Goal: Information Seeking & Learning: Learn about a topic

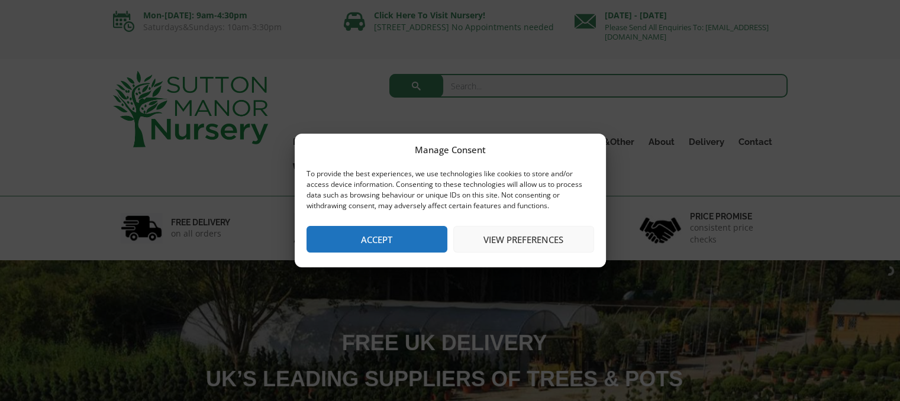
click at [389, 235] on button "Accept" at bounding box center [376, 239] width 141 height 27
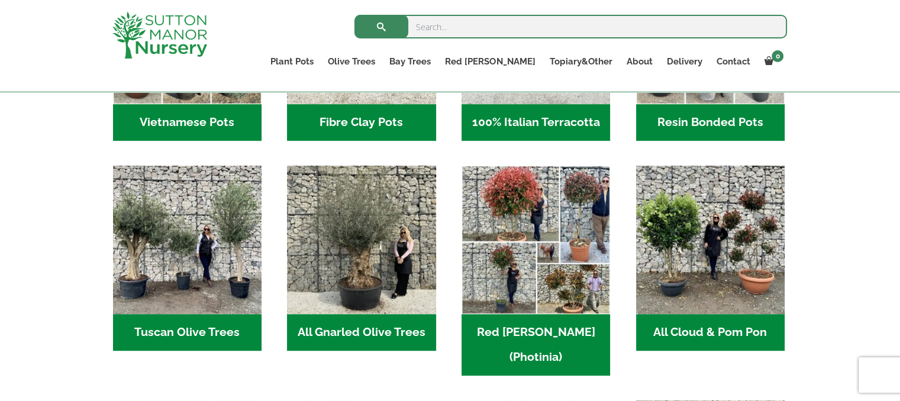
scroll to position [532, 0]
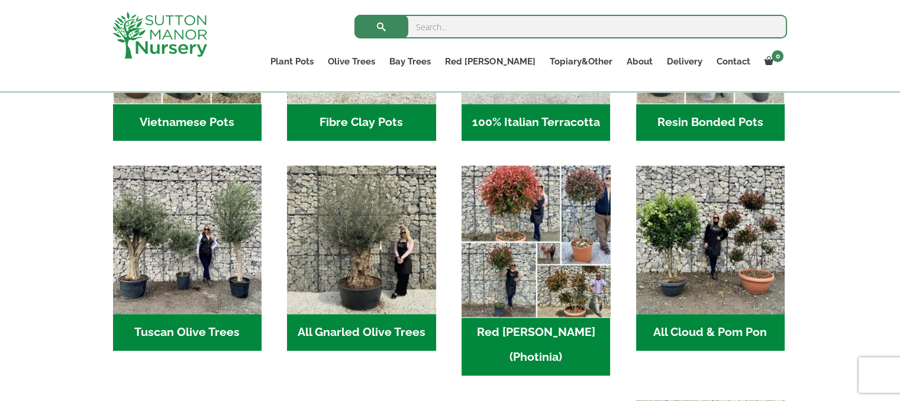
click at [511, 220] on img "Visit product category Red Robin (Photinia)" at bounding box center [536, 240] width 156 height 156
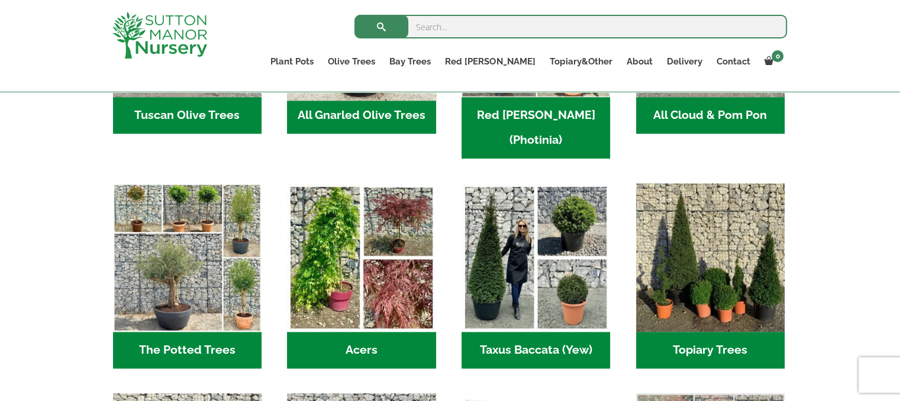
scroll to position [752, 0]
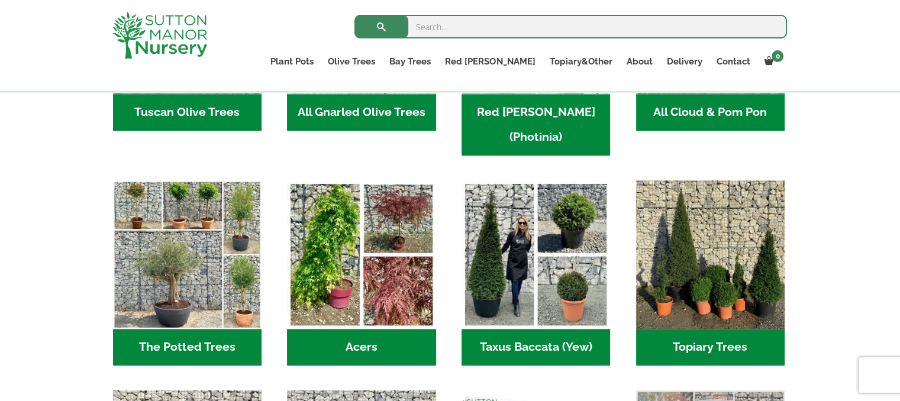
click at [334, 329] on h2 "Acers (3)" at bounding box center [361, 347] width 148 height 37
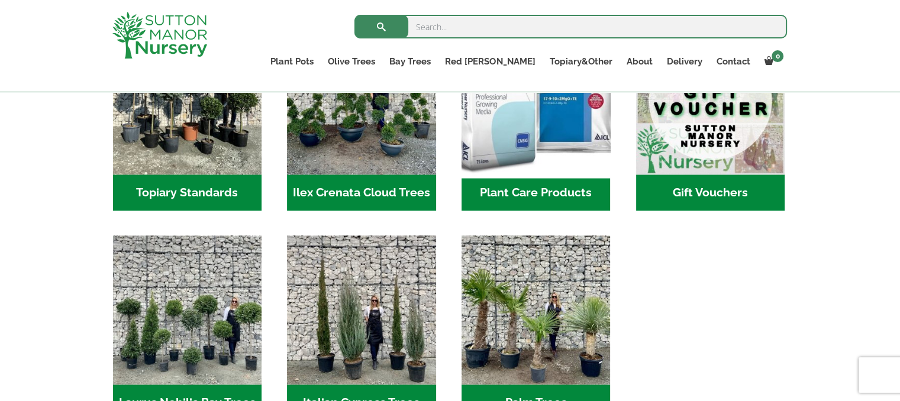
scroll to position [1187, 0]
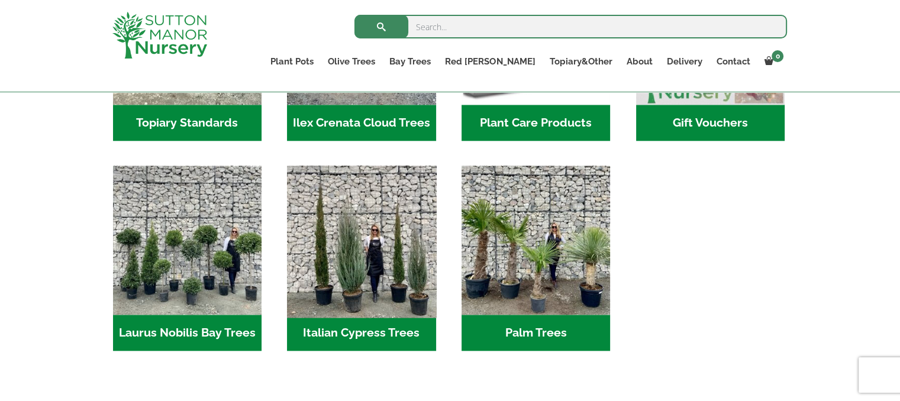
click at [358, 244] on img "Visit product category Italian Cypress Trees" at bounding box center [361, 240] width 156 height 156
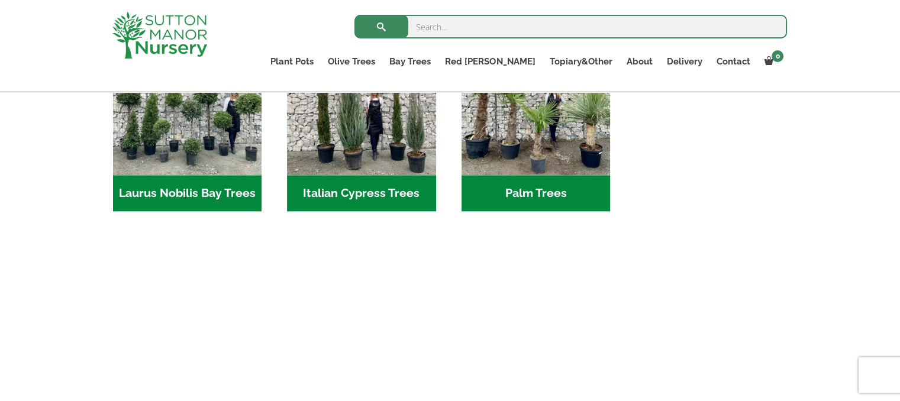
scroll to position [1313, 0]
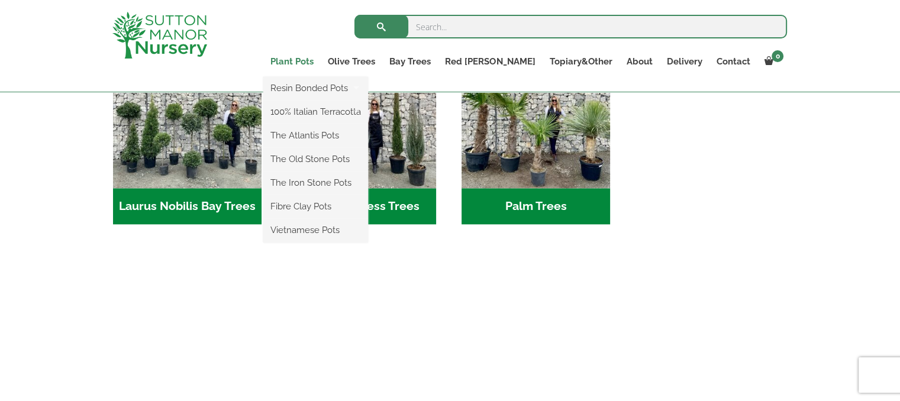
click at [321, 60] on link "Plant Pots" at bounding box center [291, 61] width 57 height 17
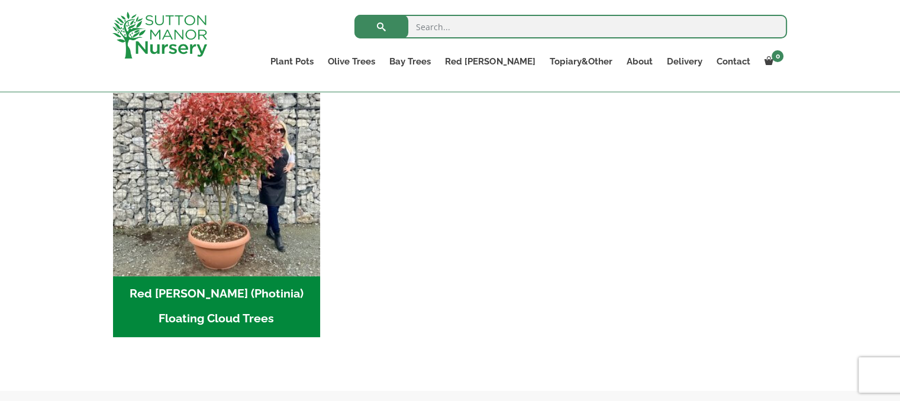
scroll to position [327, 0]
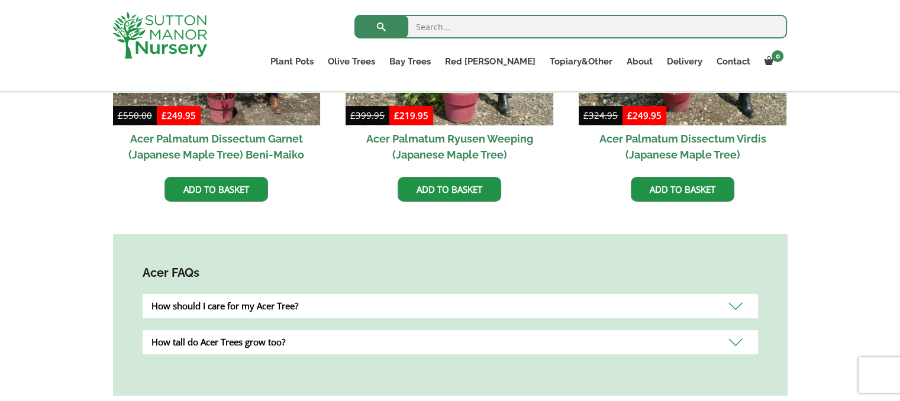
scroll to position [525, 0]
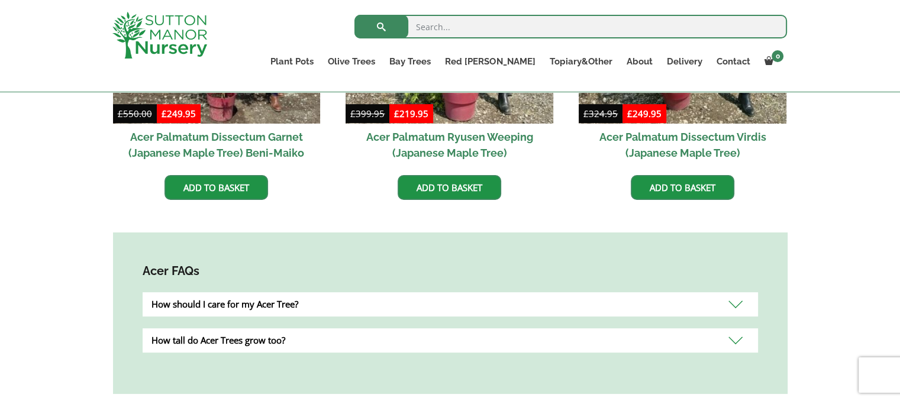
click at [736, 300] on div "How should I care for my Acer Tree?" at bounding box center [450, 304] width 615 height 24
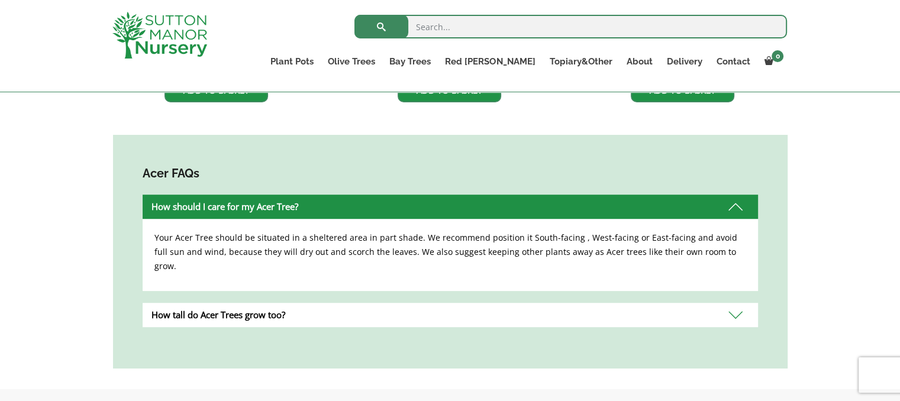
scroll to position [626, 0]
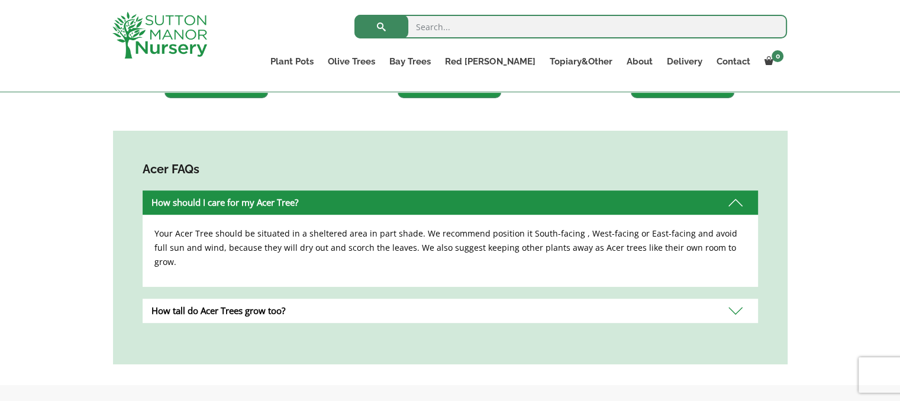
click at [738, 299] on div "How tall do Acer Trees grow too?" at bounding box center [450, 311] width 615 height 24
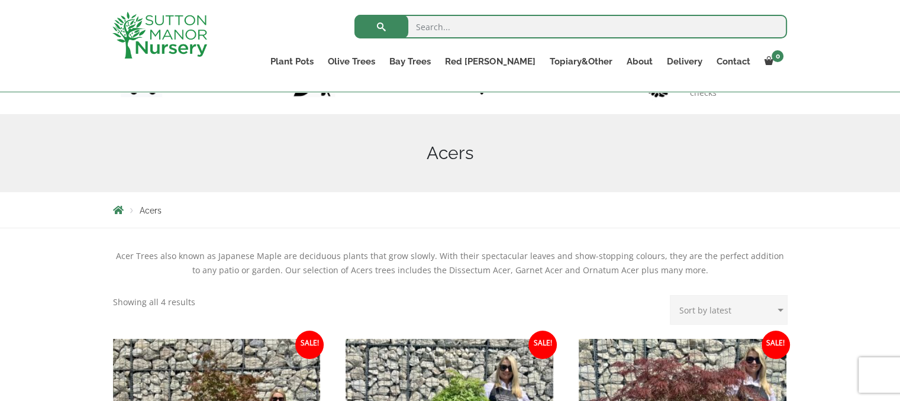
scroll to position [66, 0]
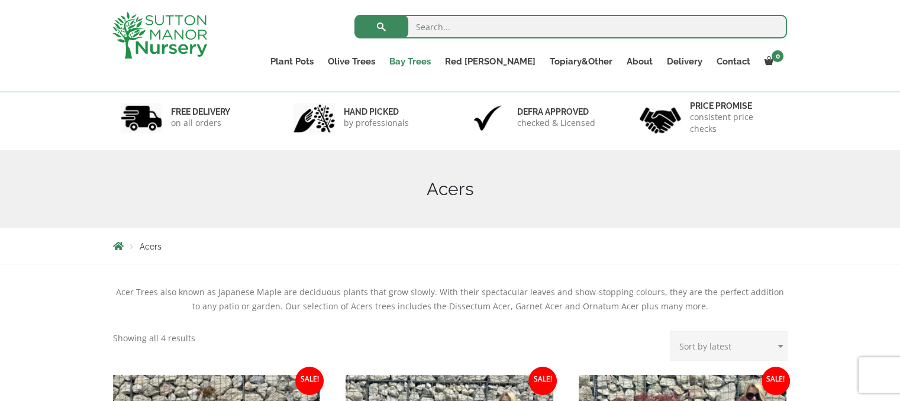
click at [438, 62] on link "Bay Trees" at bounding box center [410, 61] width 56 height 17
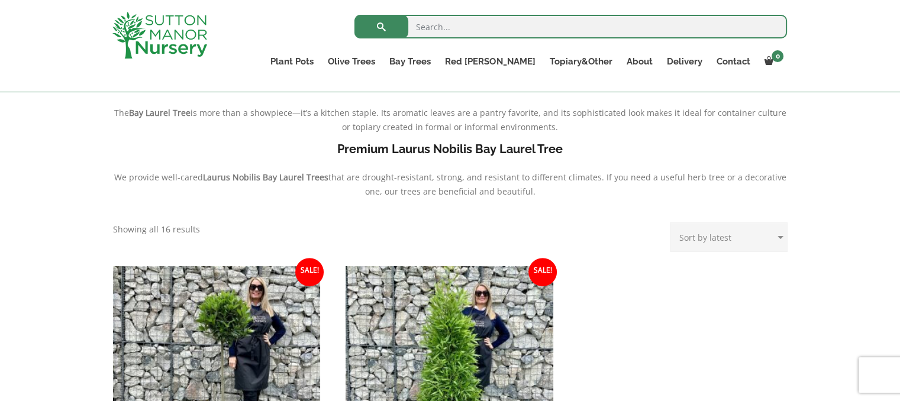
scroll to position [341, 0]
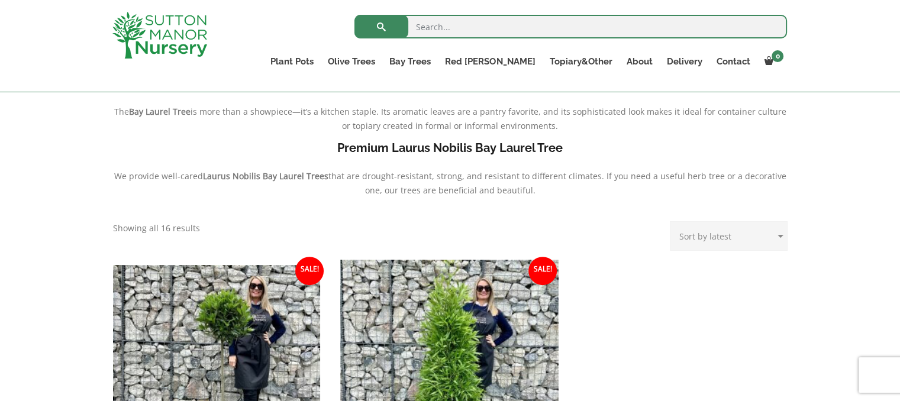
click at [468, 315] on img at bounding box center [450, 369] width 218 height 218
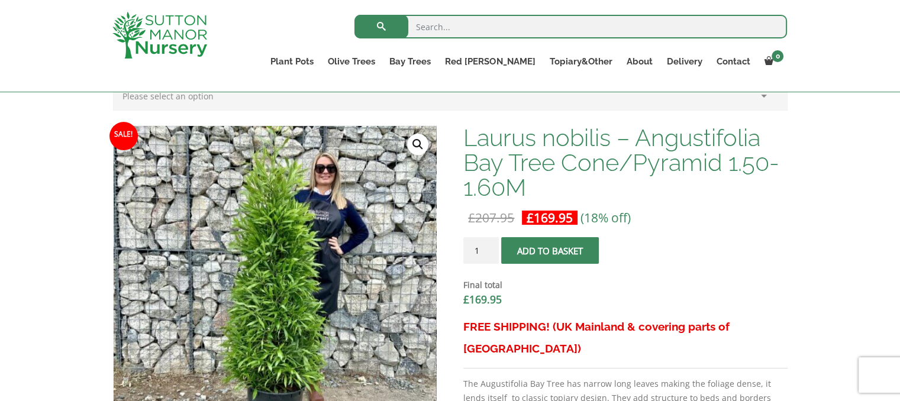
scroll to position [478, 0]
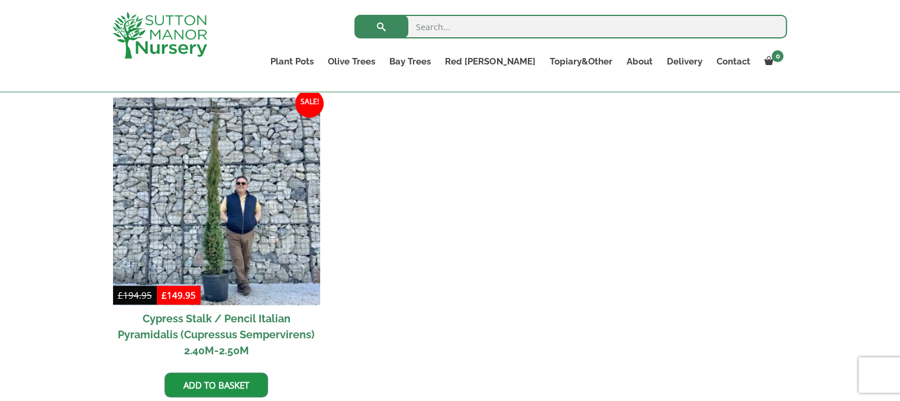
scroll to position [333, 0]
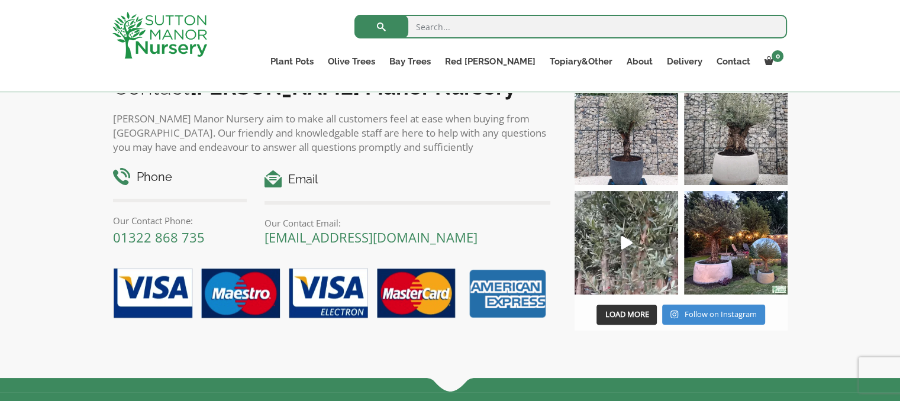
scroll to position [979, 0]
